Goal: Find specific page/section

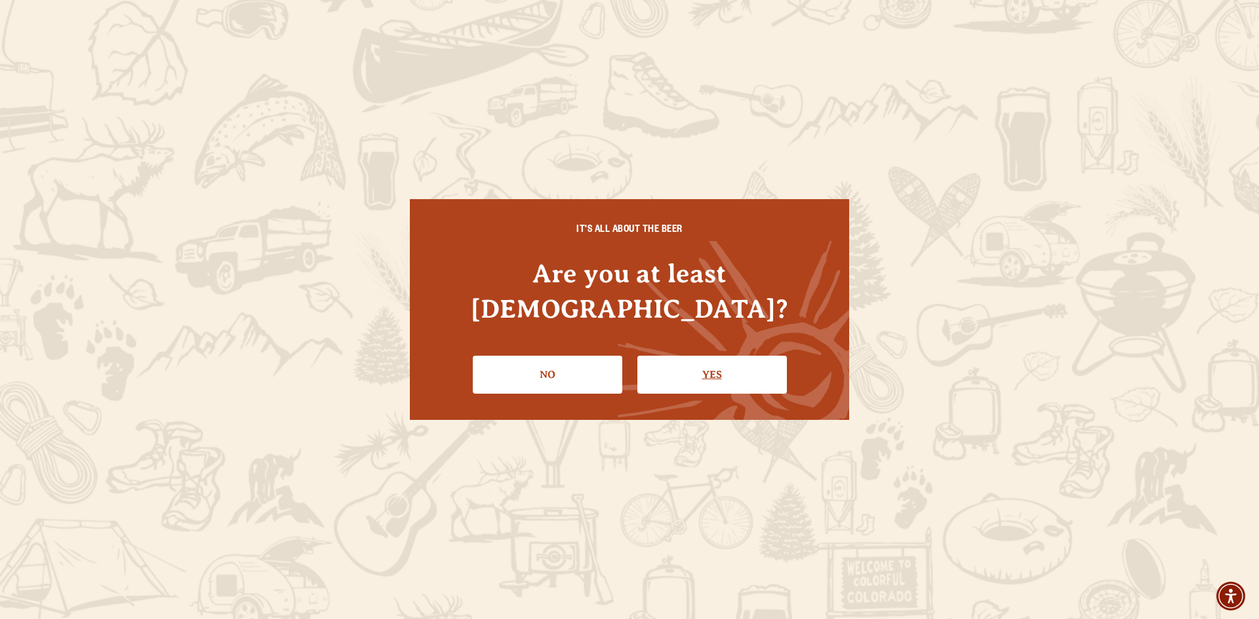
click at [734, 360] on link "Yes" at bounding box center [711, 375] width 149 height 38
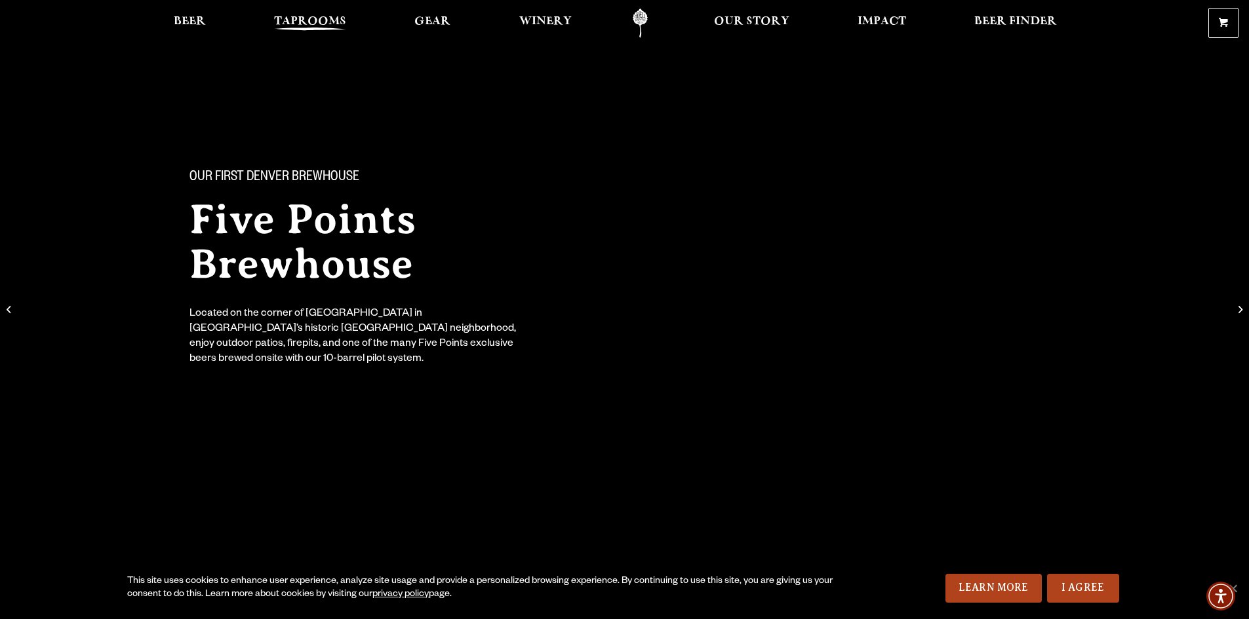
click at [317, 18] on span "Taprooms" at bounding box center [310, 21] width 72 height 10
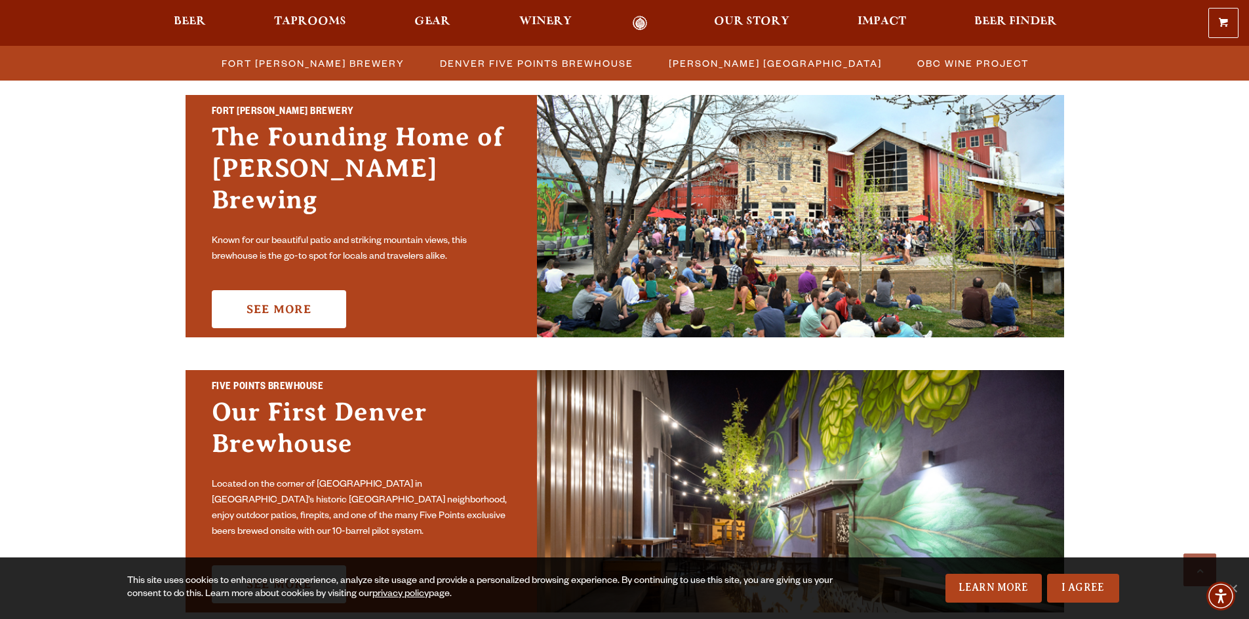
scroll to position [393, 0]
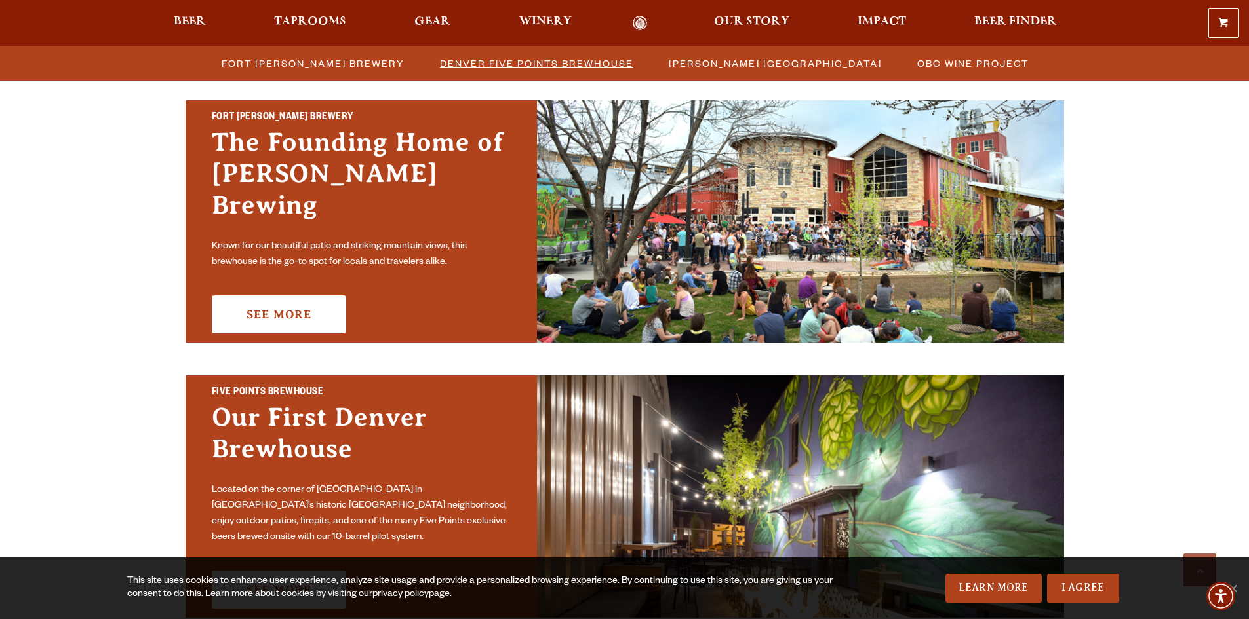
click at [507, 64] on span "Denver Five Points Brewhouse" at bounding box center [536, 63] width 193 height 19
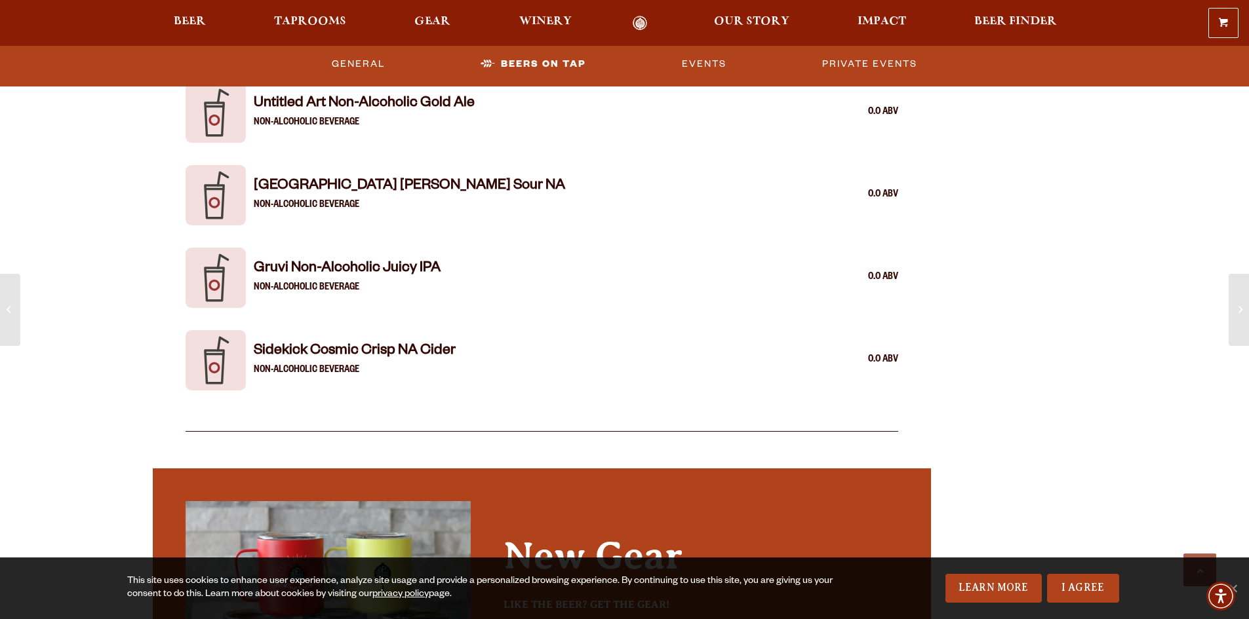
scroll to position [3212, 0]
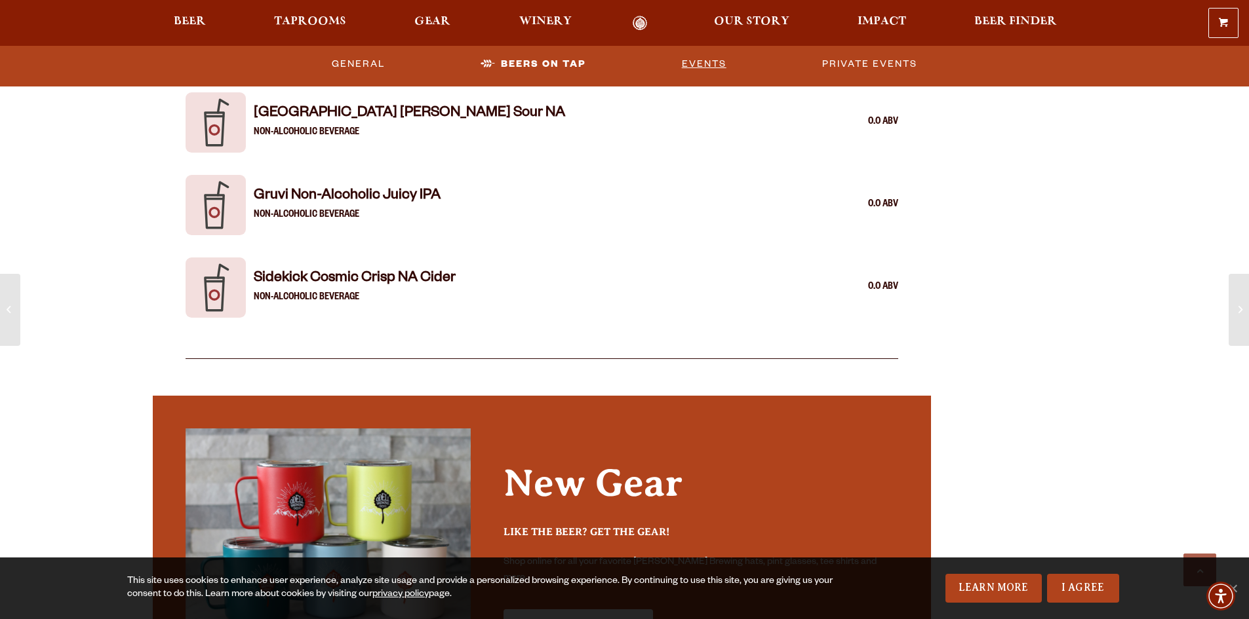
click at [699, 64] on link "Events" at bounding box center [703, 64] width 55 height 30
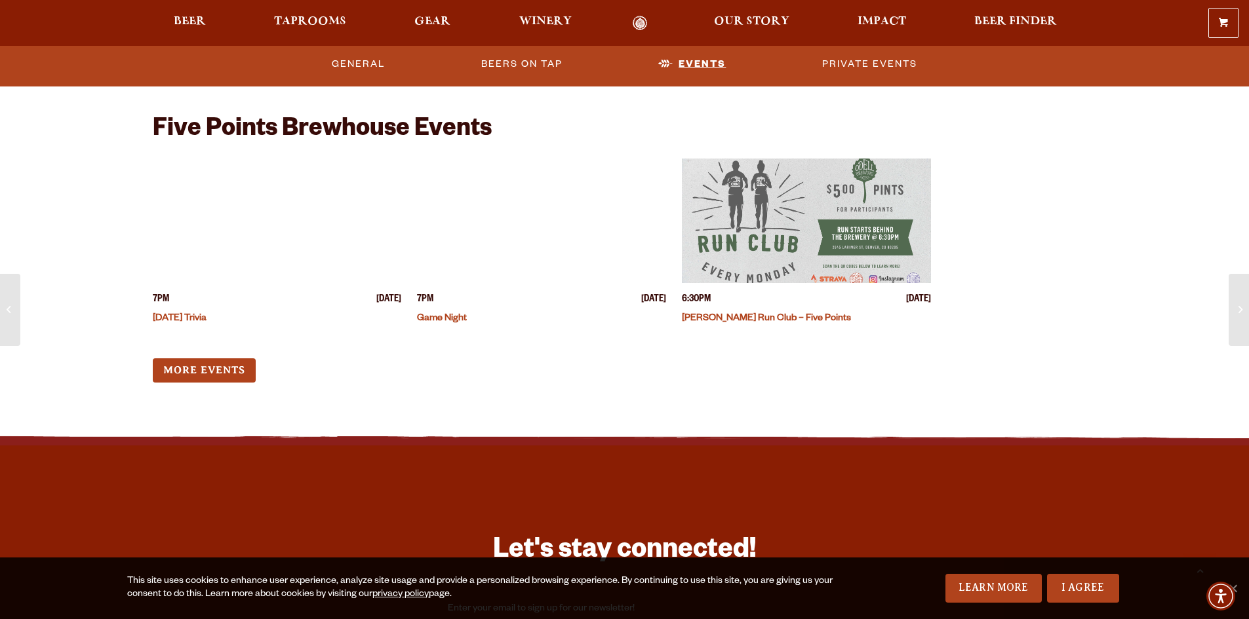
scroll to position [4199, 0]
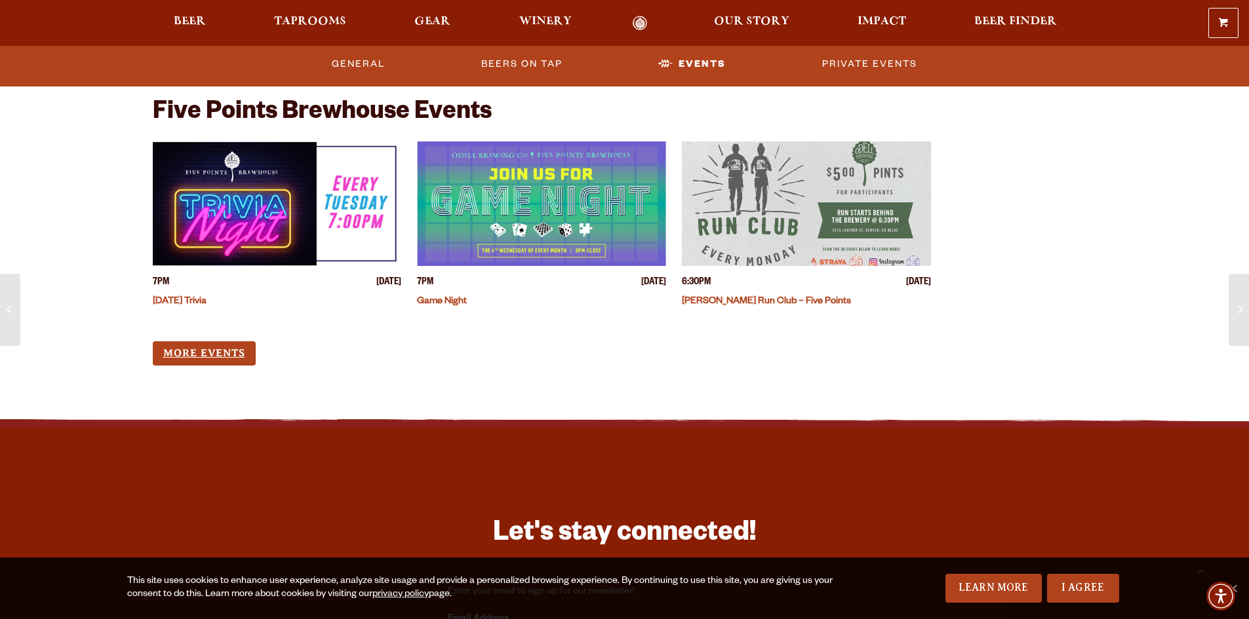
click at [197, 357] on link "More Events" at bounding box center [204, 354] width 103 height 24
